Goal: Find specific page/section: Find specific page/section

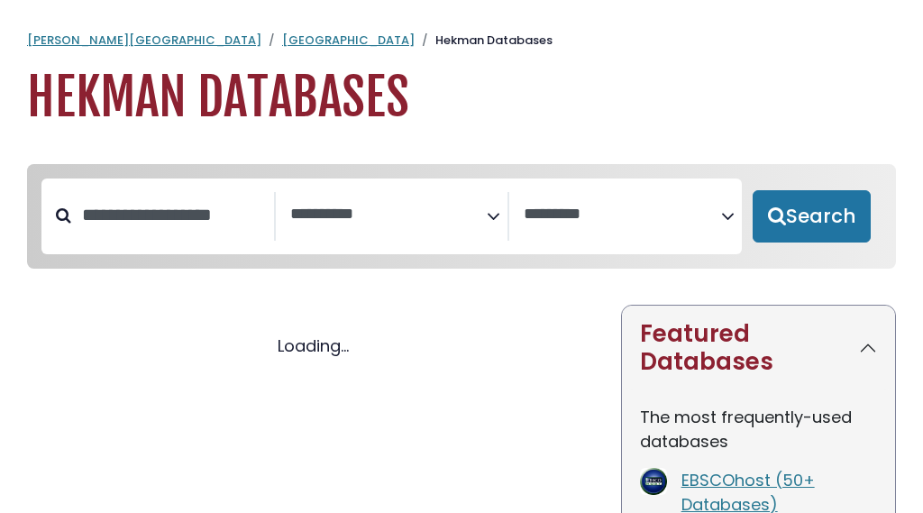
select select "Database Subject Filter"
select select "Database Vendors Filter"
select select "Database Subject Filter"
select select "Database Vendors Filter"
select select "Database Subject Filter"
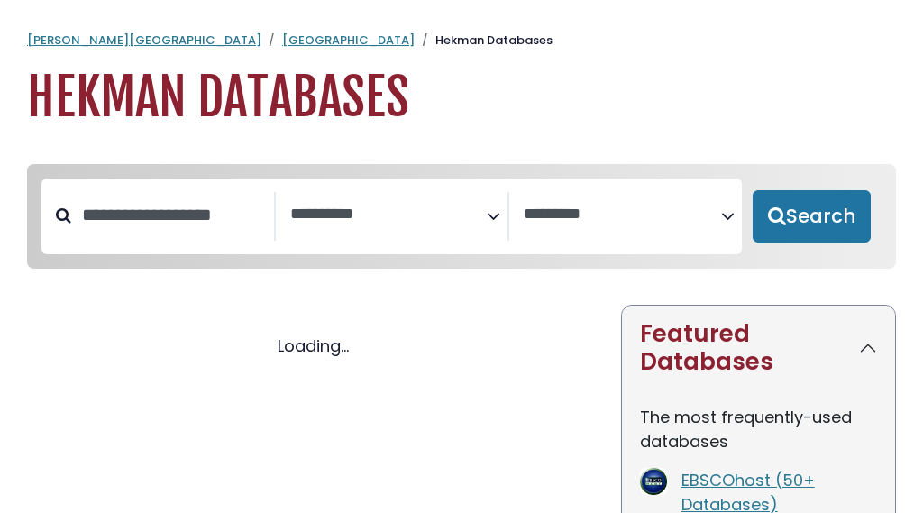
select select "Database Vendors Filter"
select select "Database Subject Filter"
select select "Database Vendors Filter"
select select "Database Subject Filter"
select select "Database Vendors Filter"
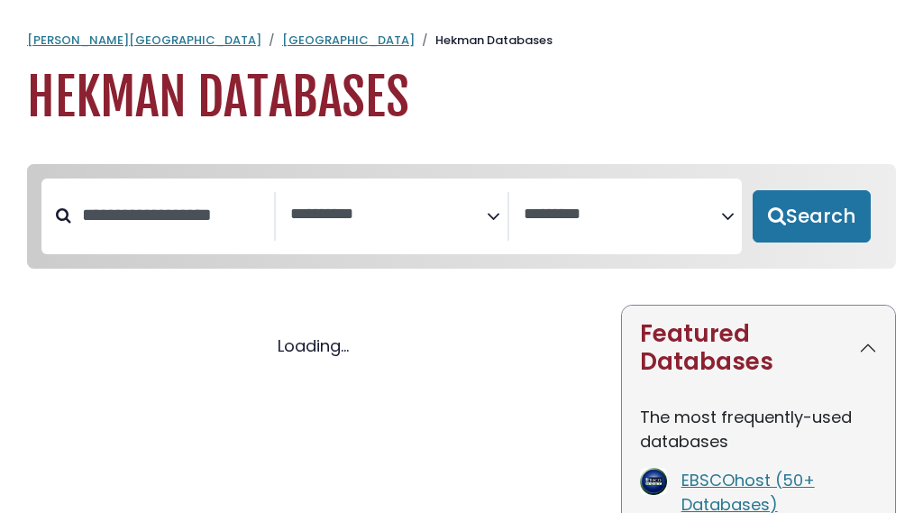
select select "Database Subject Filter"
select select "Database Vendors Filter"
